Goal: Navigation & Orientation: Find specific page/section

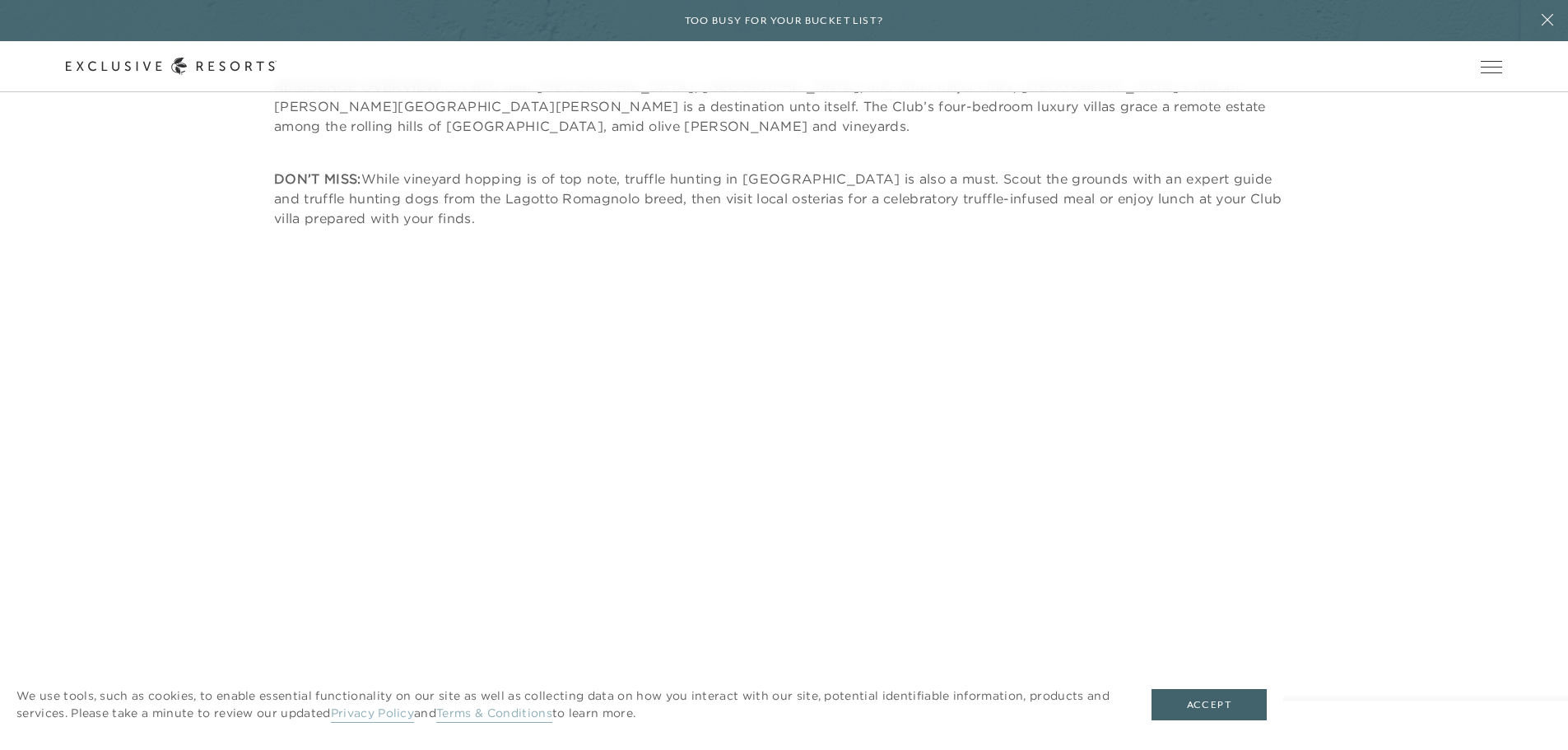
scroll to position [12147, 0]
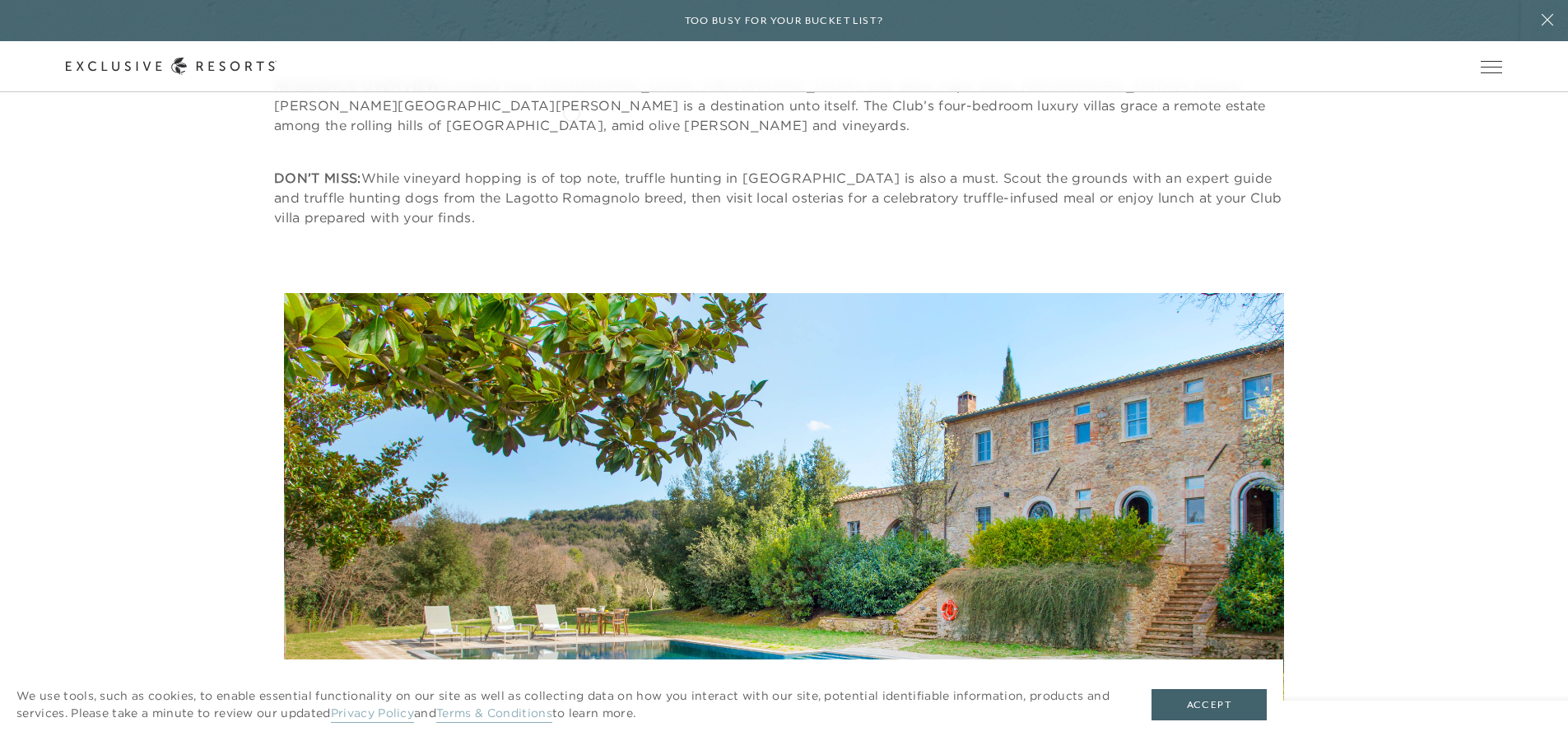
drag, startPoint x: 435, startPoint y: 118, endPoint x: 571, endPoint y: 111, distance: 136.2
click at [571, 92] on header "Skip to main content Too busy for your bucket list? Not a bucket list. A bluepr…" at bounding box center [784, 46] width 1568 height 92
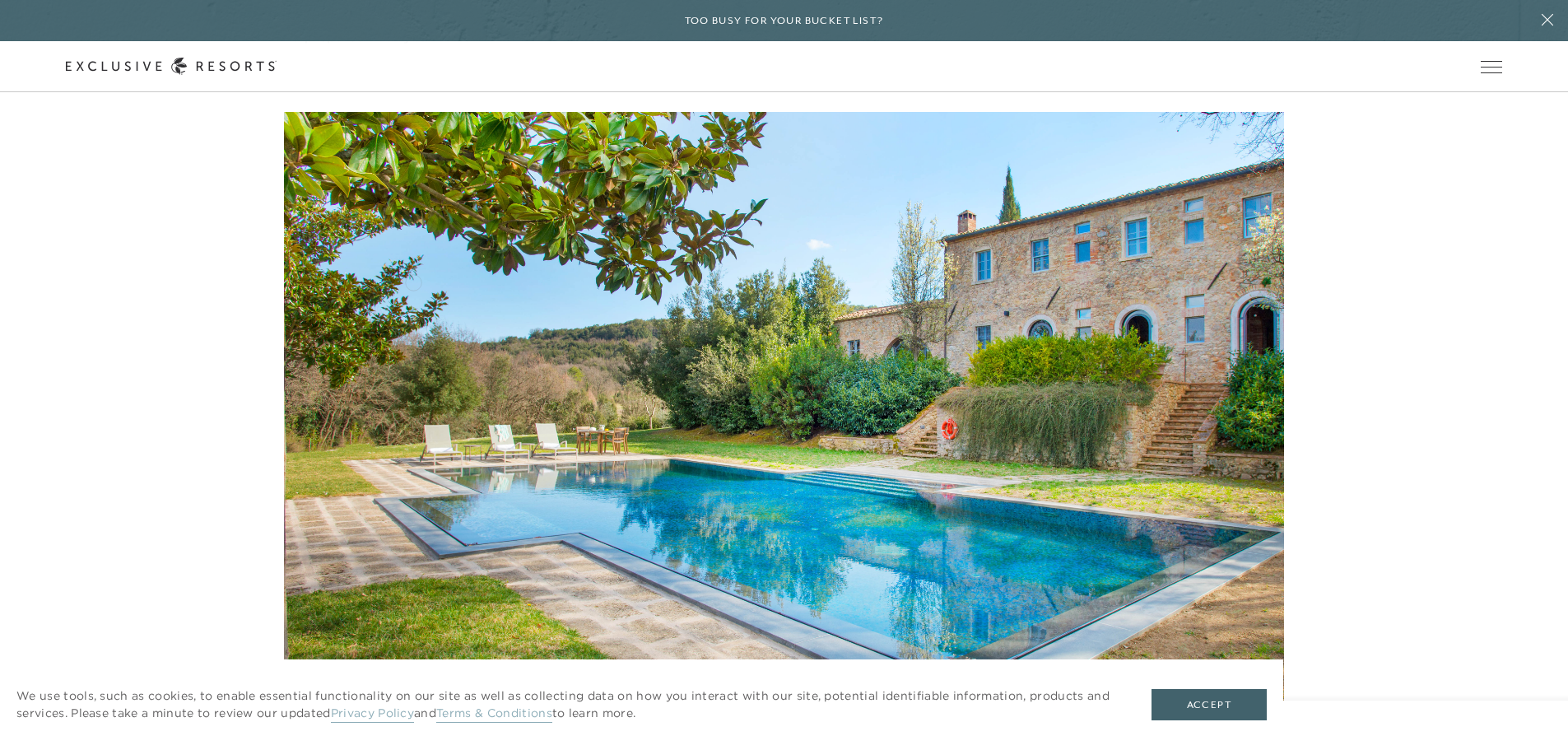
scroll to position [12329, 0]
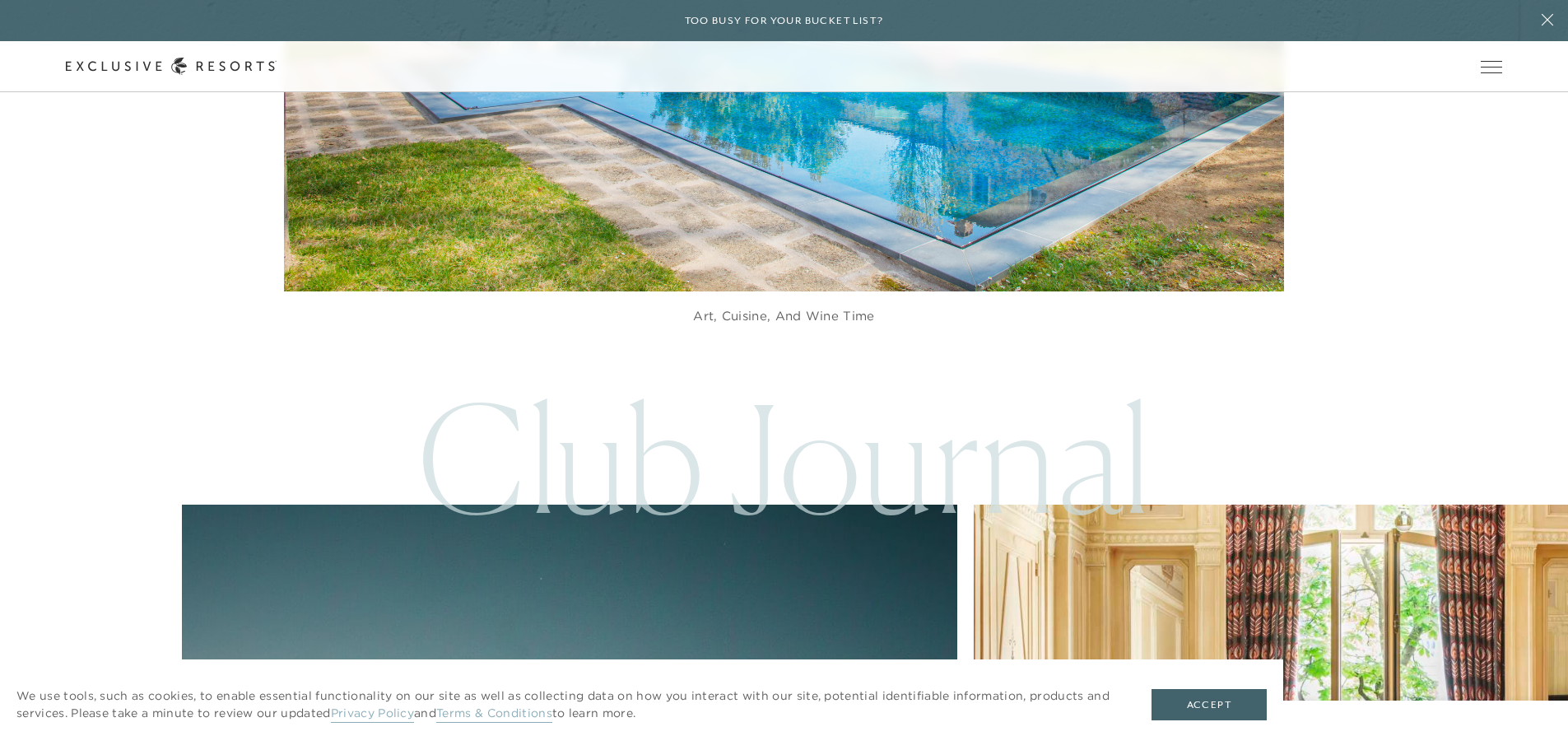
click at [520, 187] on figure "Art, cuisine, and wine time" at bounding box center [784, 16] width 1000 height 680
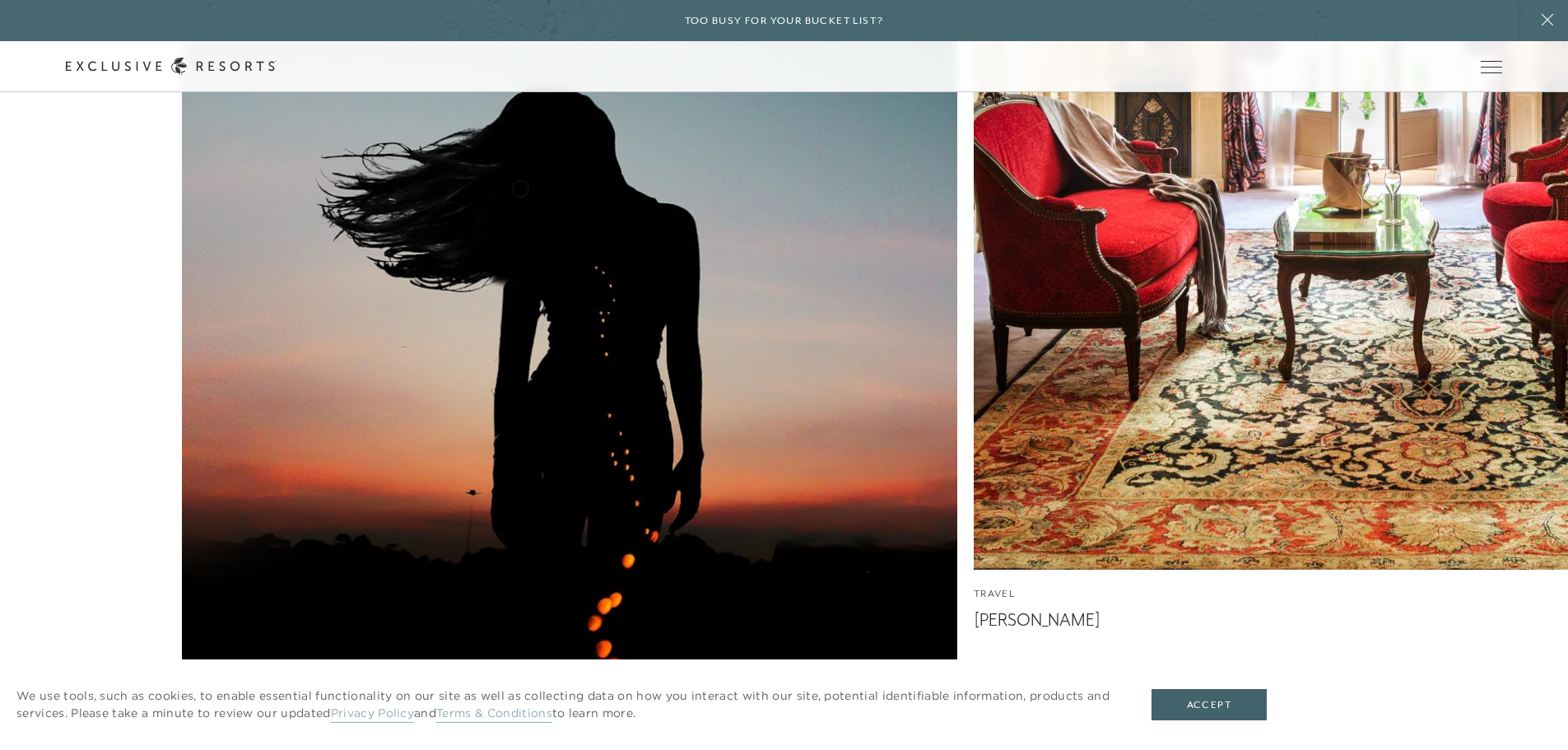
scroll to position [13561, 0]
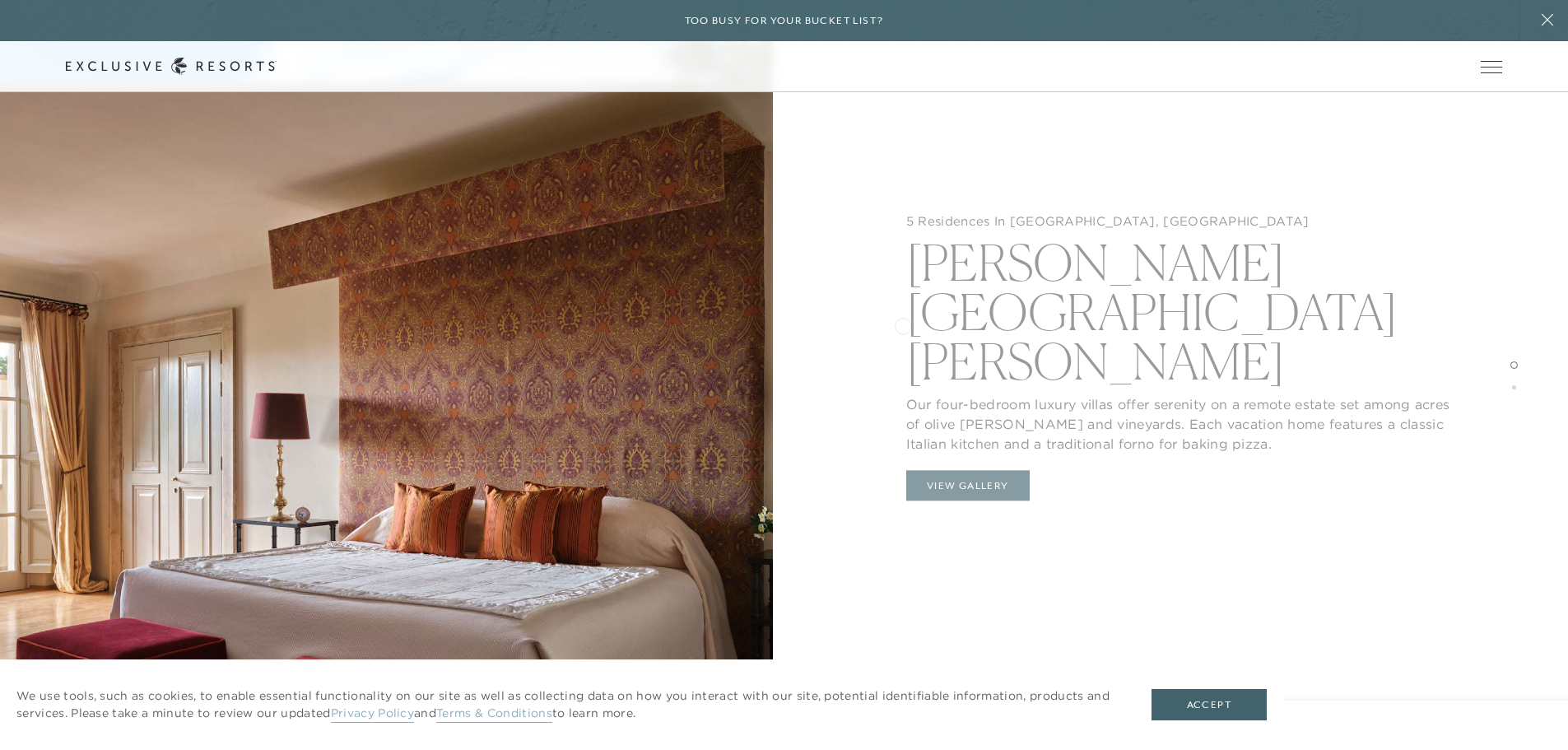
scroll to position [2413, 0]
click at [972, 437] on div "5 Residences In [GEOGRAPHIC_DATA], [GEOGRAPHIC_DATA] [PERSON_NAME][GEOGRAPHIC_D…" at bounding box center [1180, 375] width 772 height 750
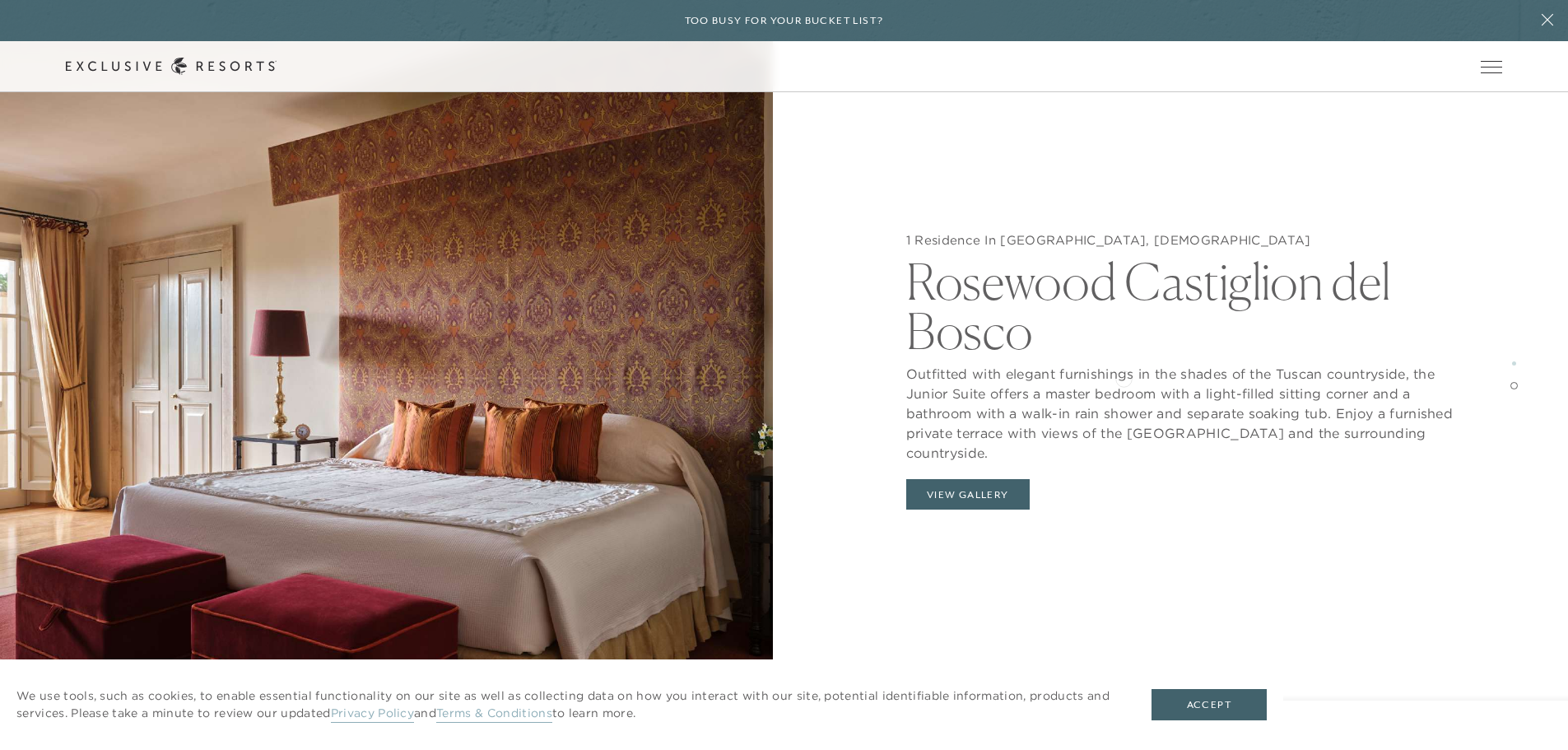
scroll to position [2880, 0]
click at [963, 493] on button "View Gallery" at bounding box center [967, 494] width 123 height 31
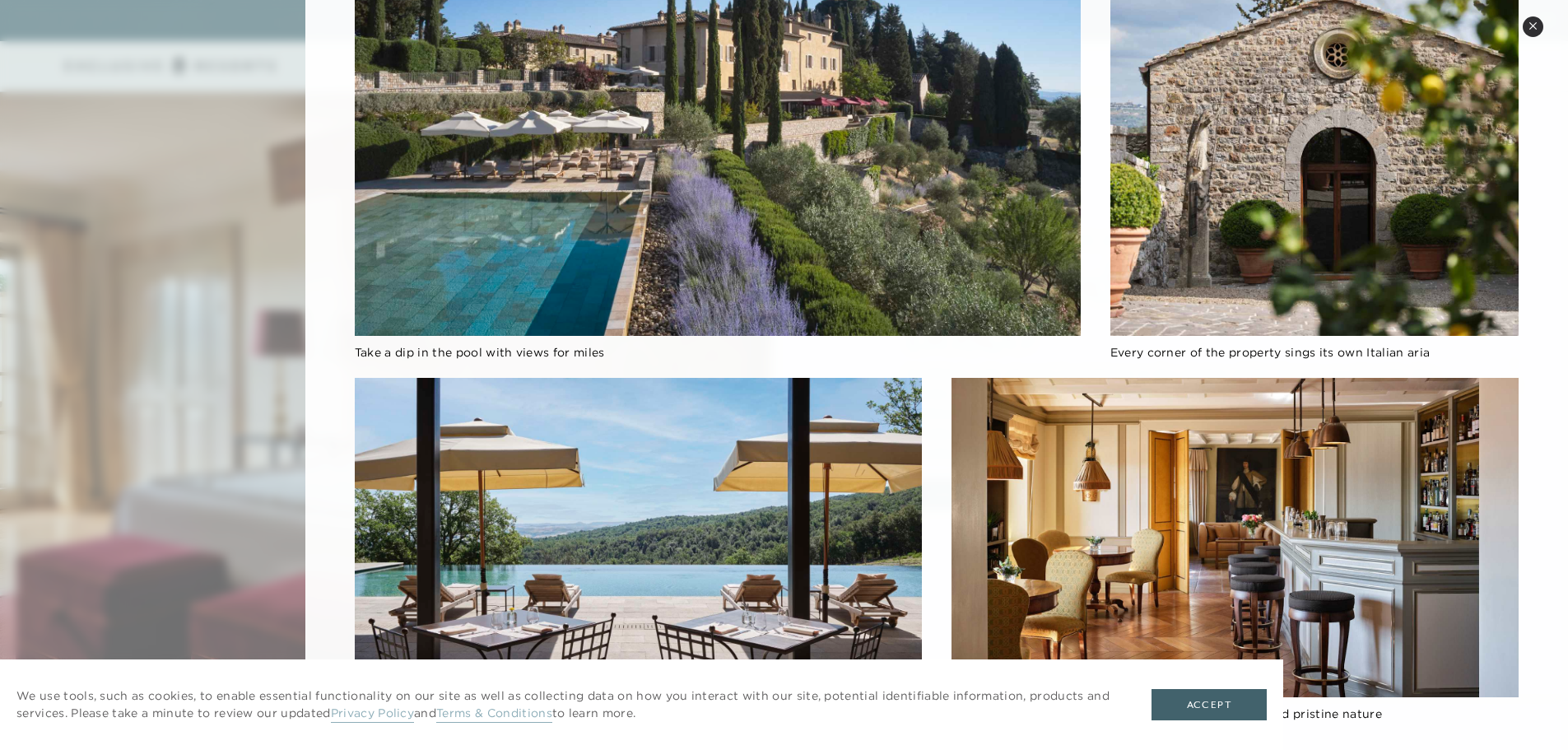
scroll to position [3169, 0]
click at [1537, 30] on button "Close quickview" at bounding box center [1532, 26] width 20 height 20
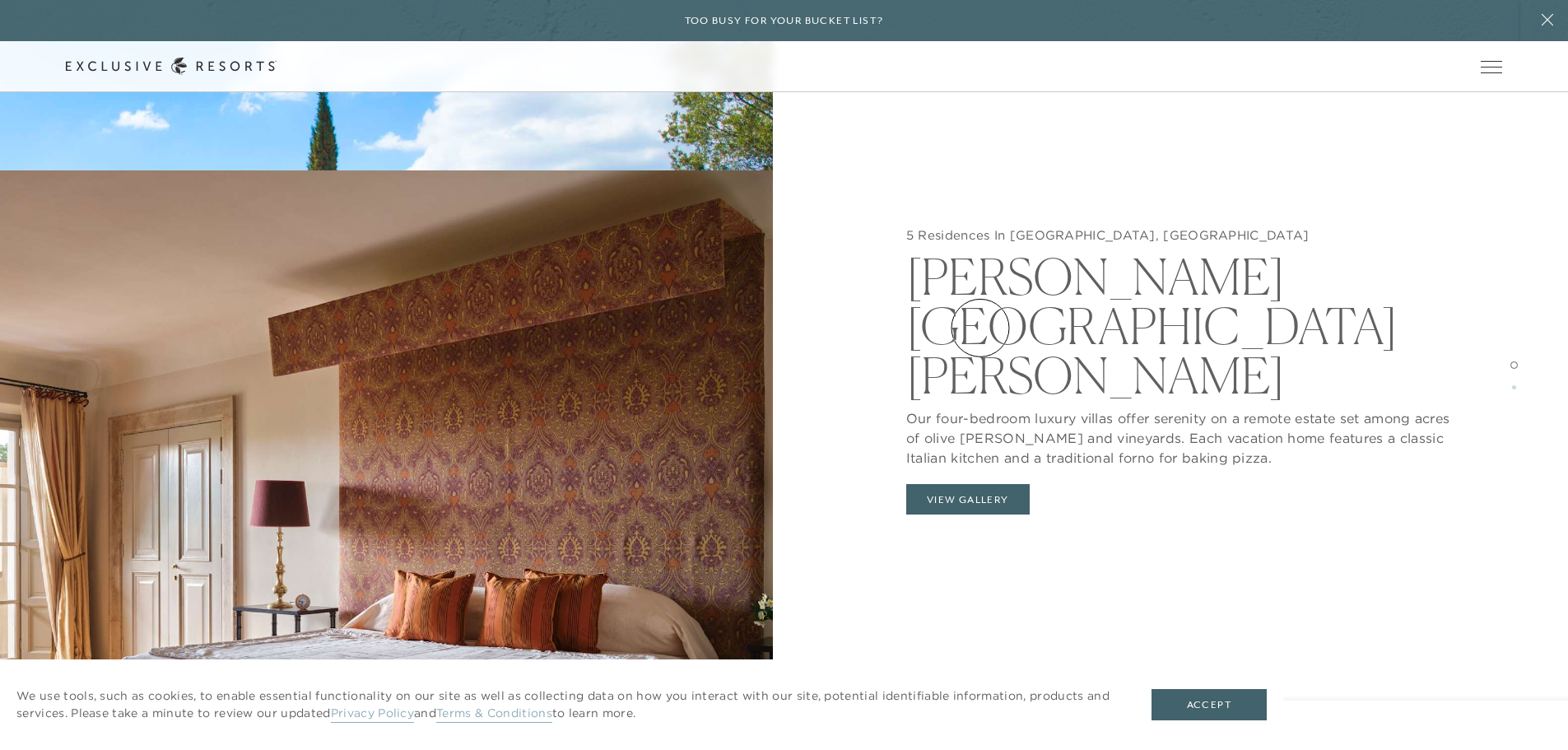
scroll to position [2279, 0]
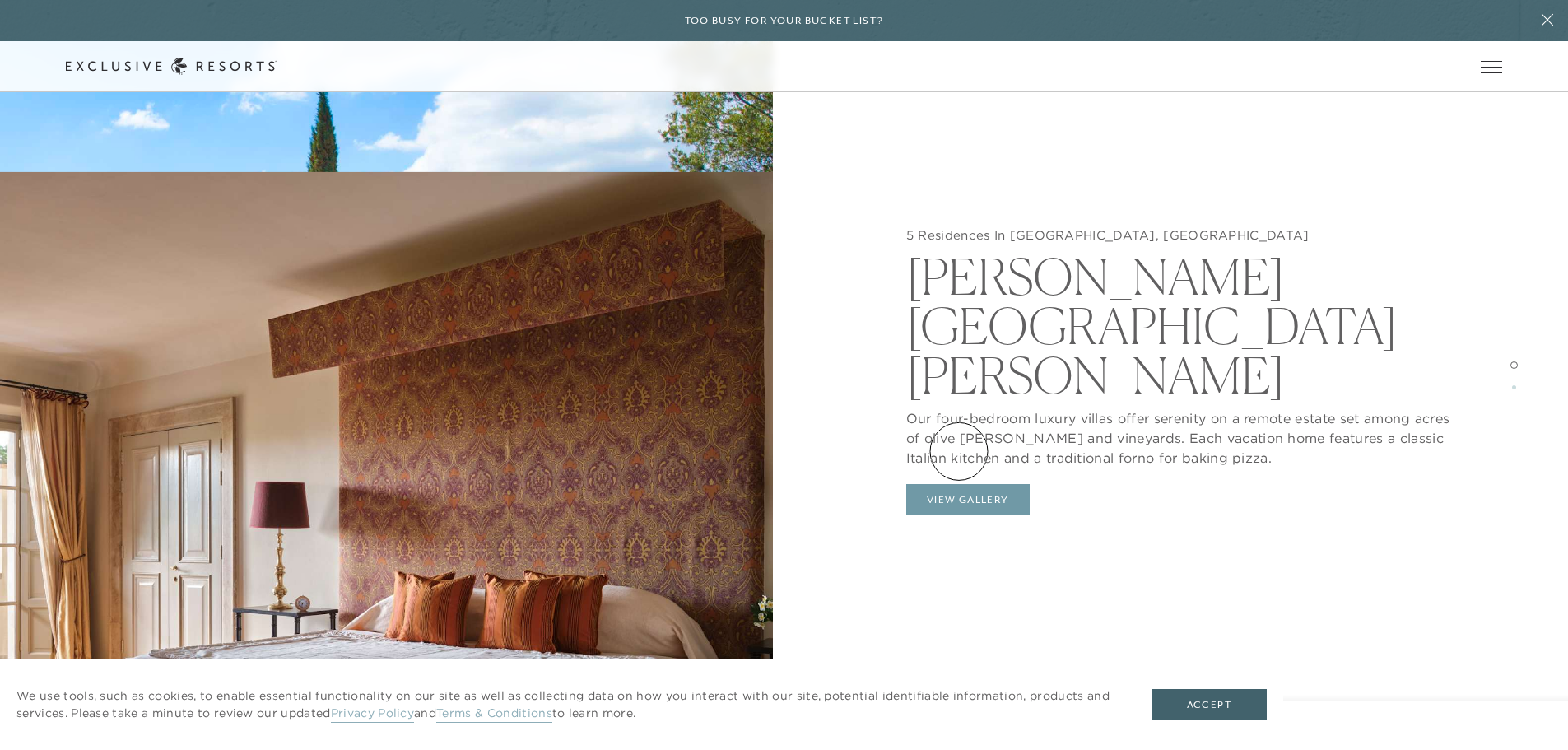
click at [958, 484] on button "View Gallery" at bounding box center [967, 499] width 123 height 31
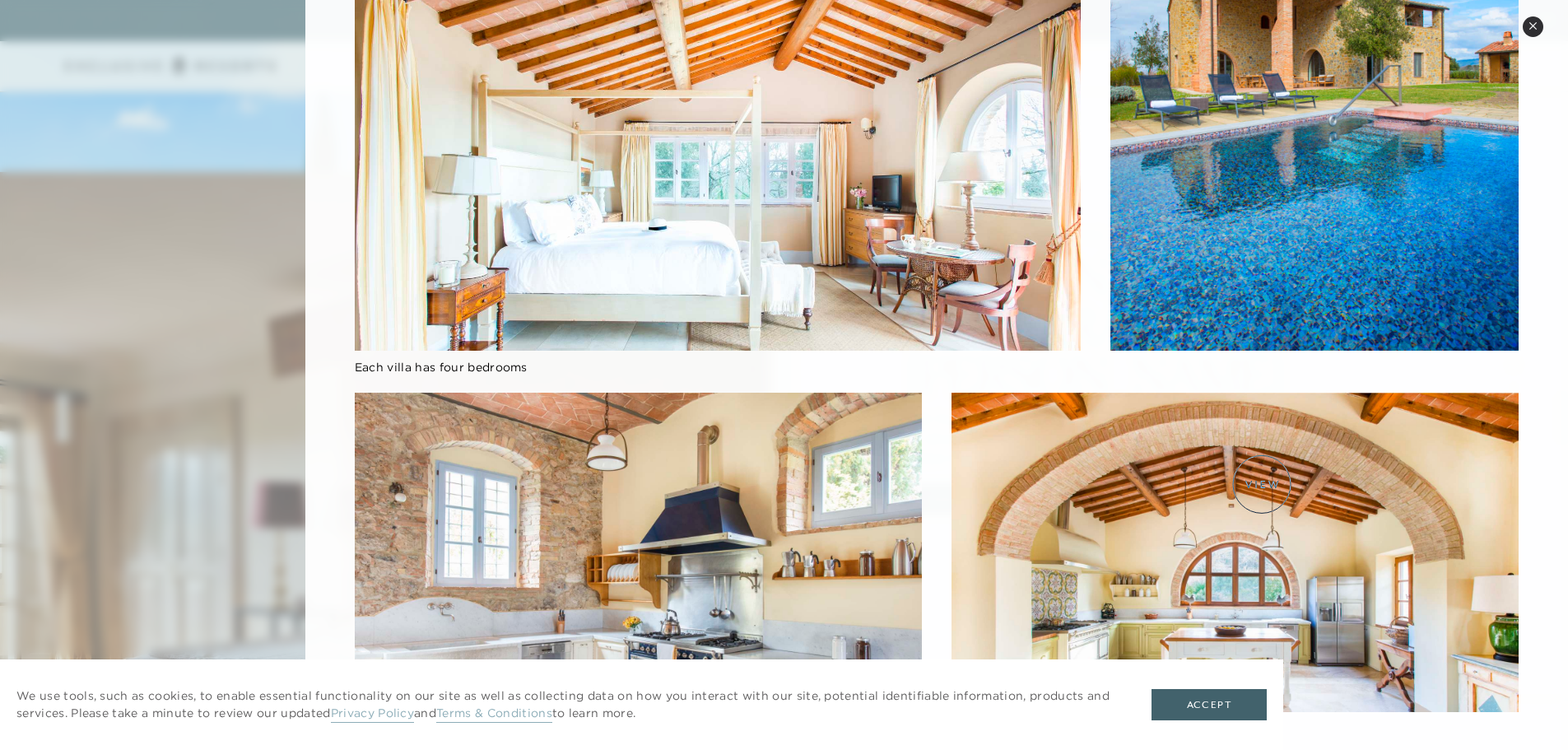
scroll to position [3855, 0]
click at [1218, 716] on button "Accept" at bounding box center [1208, 704] width 115 height 31
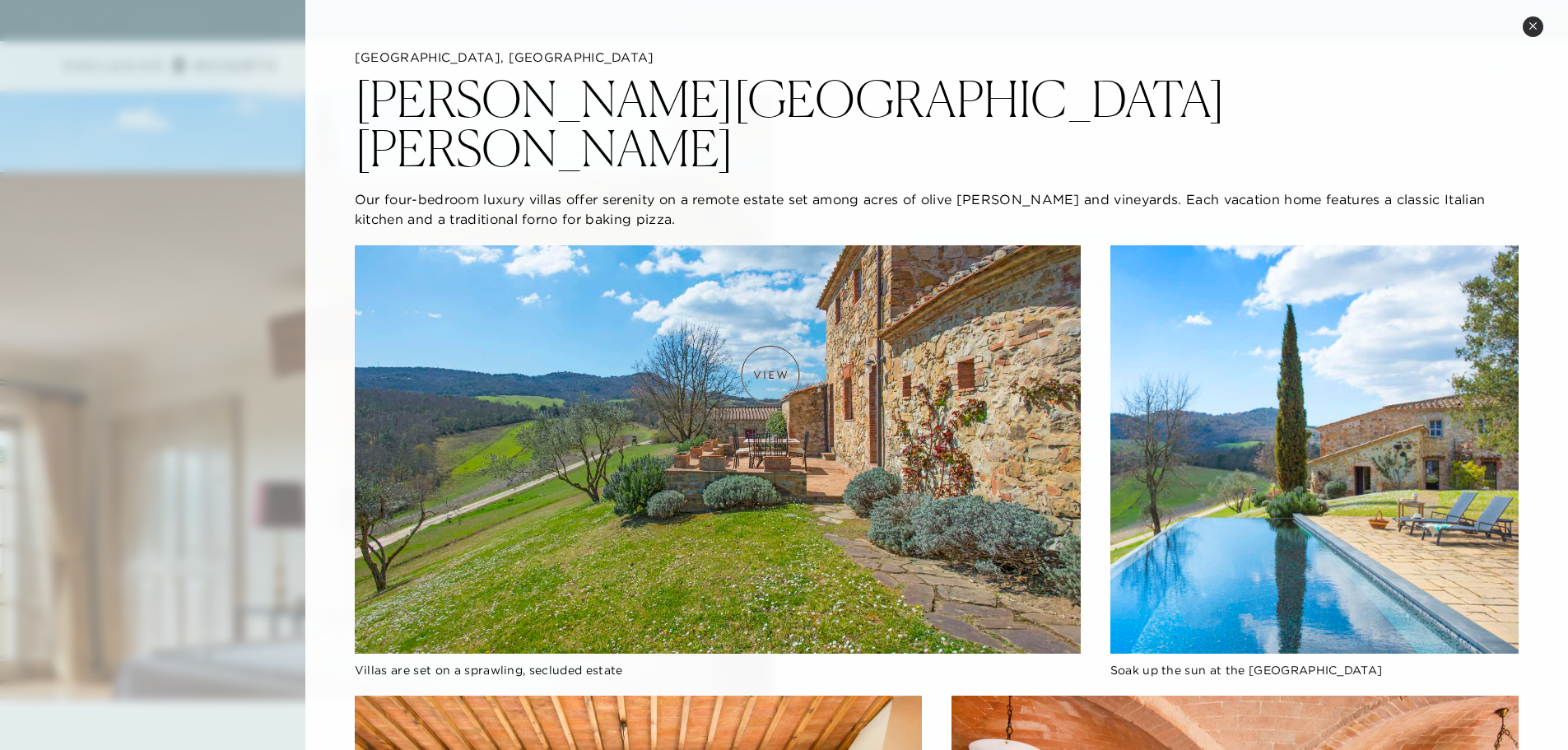
scroll to position [3514, 0]
click at [1524, 26] on button "Close quickview" at bounding box center [1532, 26] width 20 height 20
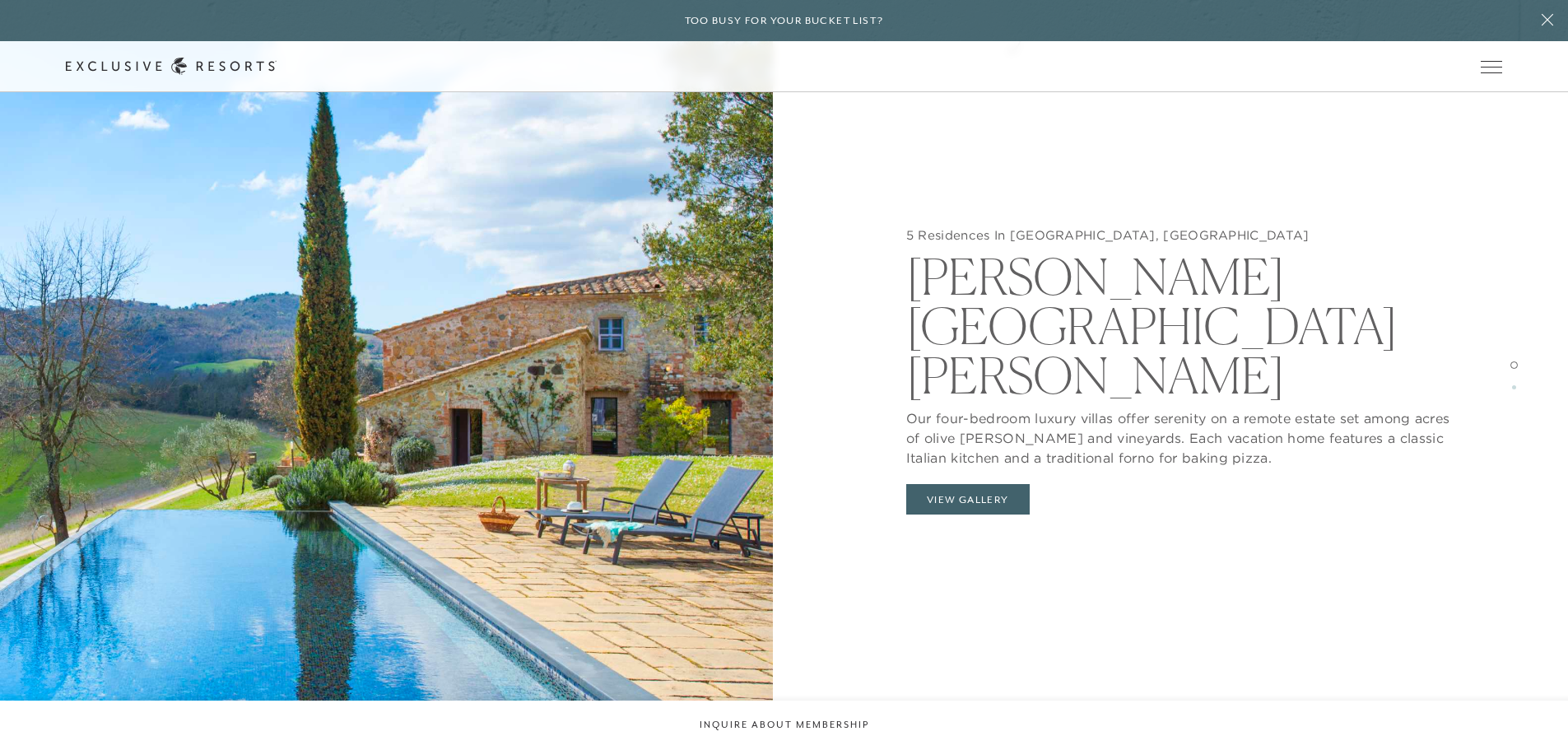
scroll to position [1791, 0]
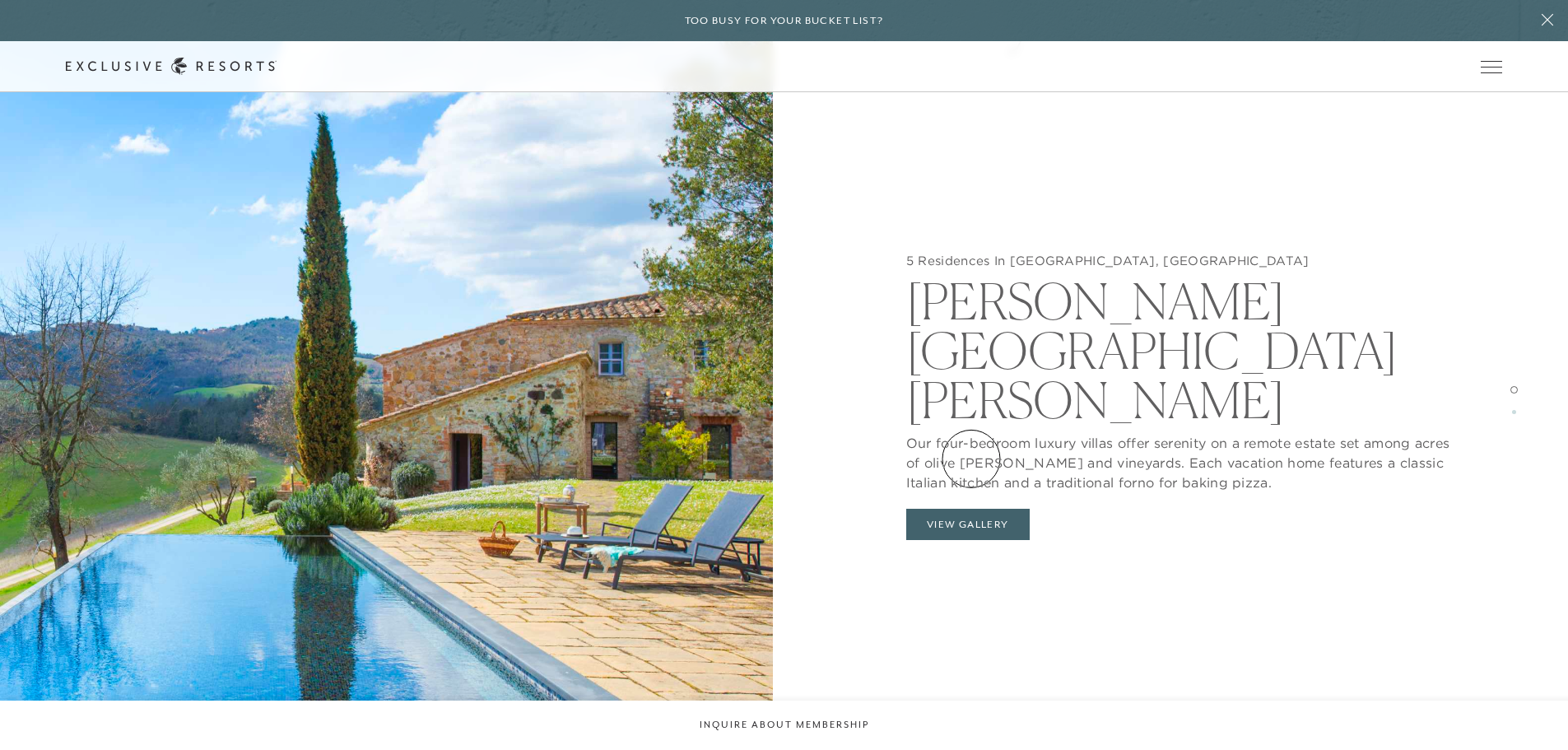
click at [971, 509] on button "View Gallery" at bounding box center [967, 524] width 123 height 31
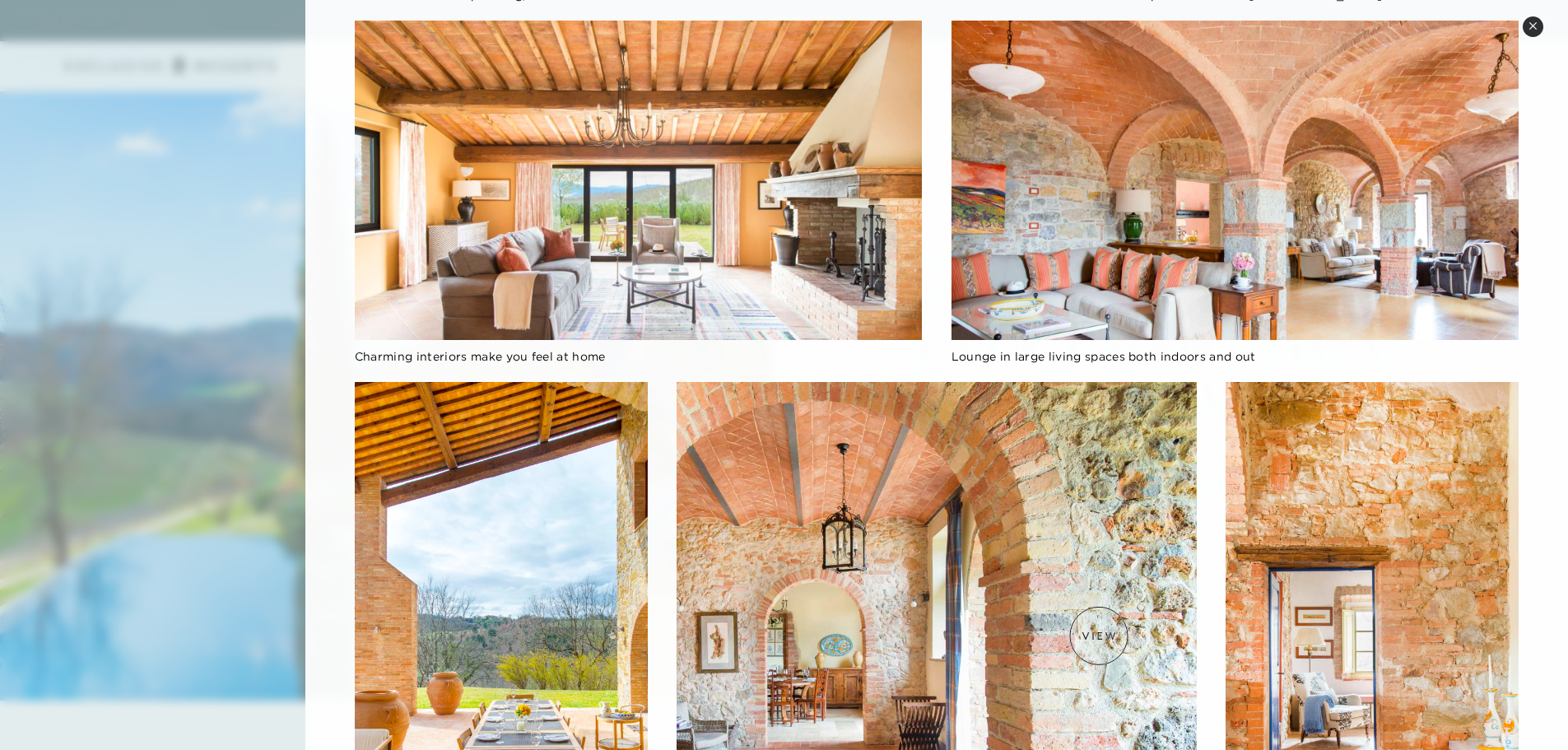
scroll to position [675, 0]
